Goal: Navigation & Orientation: Find specific page/section

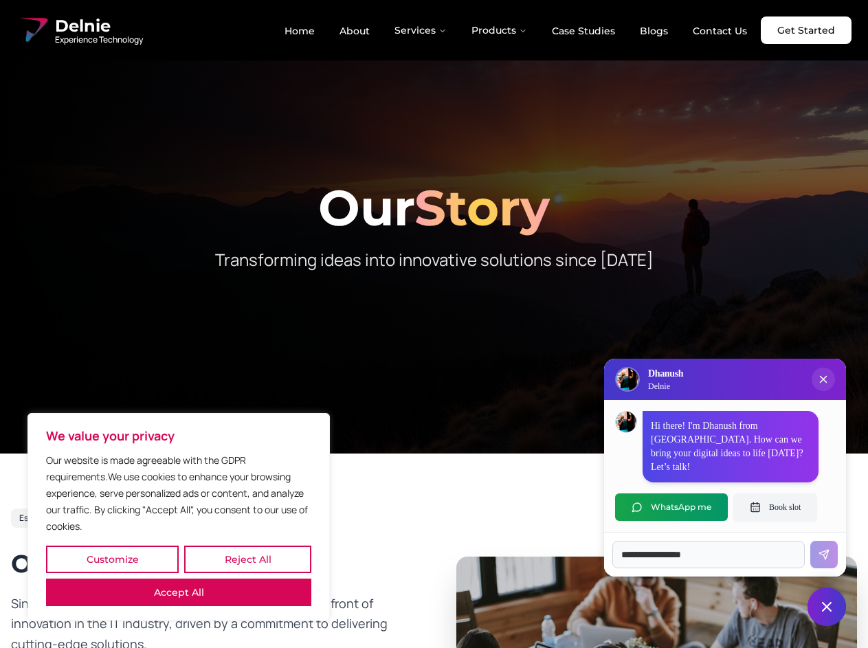
click at [112, 559] on button "Customize" at bounding box center [112, 559] width 133 height 27
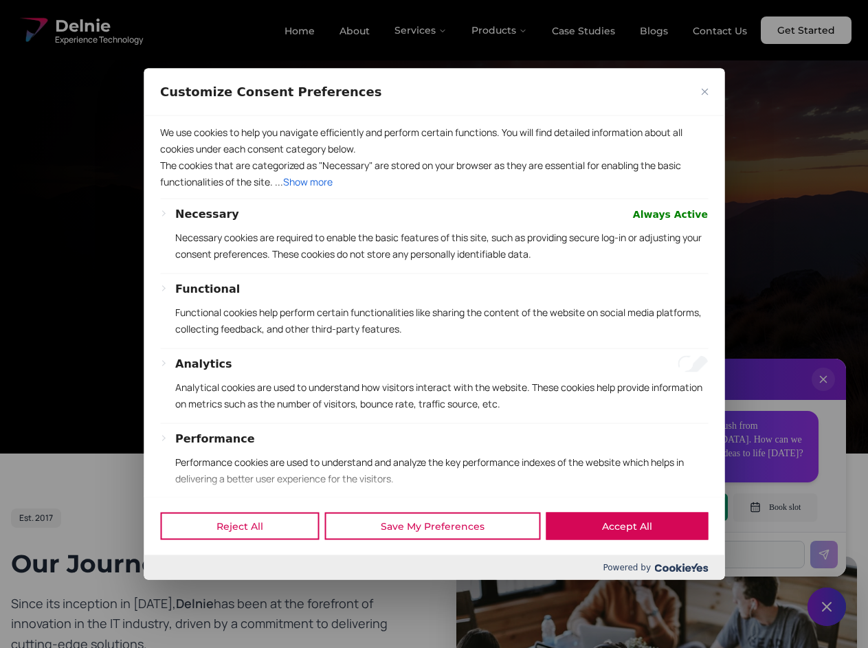
click at [247, 559] on div at bounding box center [434, 324] width 868 height 648
click at [179, 157] on p "We use cookies to help you navigate efficiently and perform certain functions. …" at bounding box center [434, 140] width 548 height 33
click at [434, 324] on div "We use cookies to help you navigate efficiently and perform certain functions. …" at bounding box center [434, 305] width 581 height 381
click at [421, 30] on div at bounding box center [434, 324] width 868 height 648
click at [500, 30] on div at bounding box center [434, 324] width 868 height 648
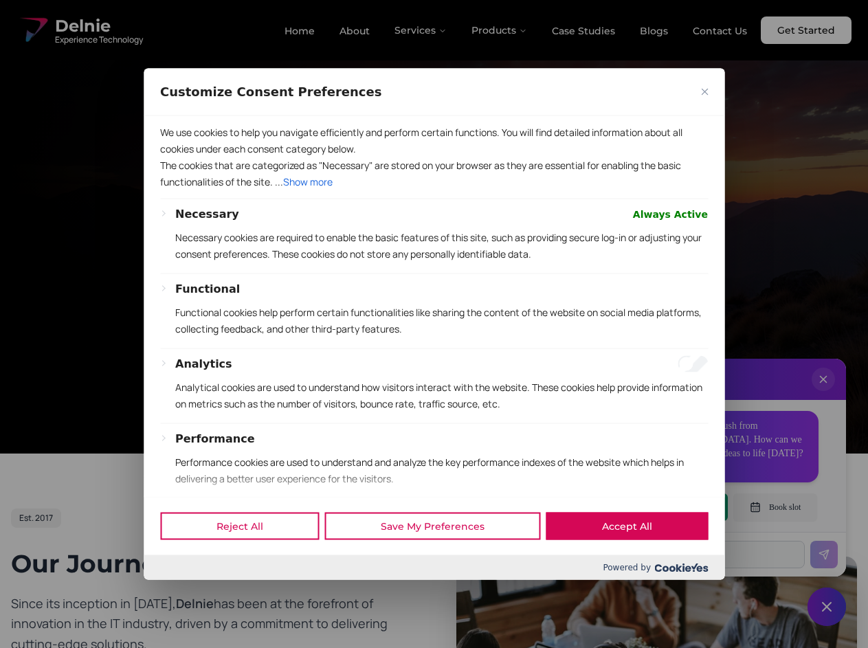
click at [823, 393] on div at bounding box center [434, 324] width 868 height 648
click at [671, 507] on div "Reject All Save My Preferences Accept All" at bounding box center [434, 526] width 581 height 58
click at [775, 507] on div at bounding box center [434, 324] width 868 height 648
click at [827, 607] on div at bounding box center [434, 324] width 868 height 648
